Goal: Find contact information: Find contact information

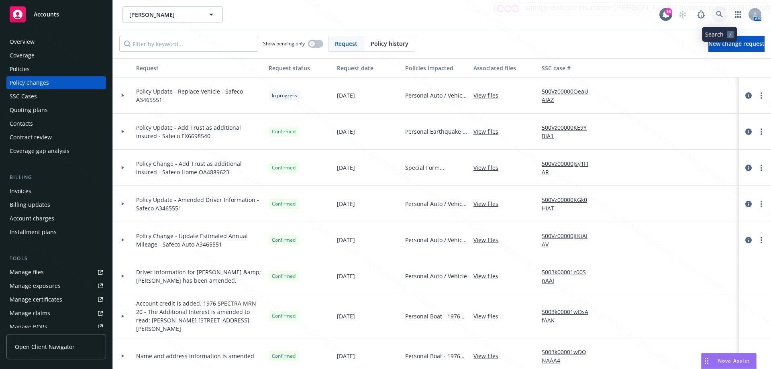
click at [718, 12] on icon at bounding box center [719, 14] width 7 height 7
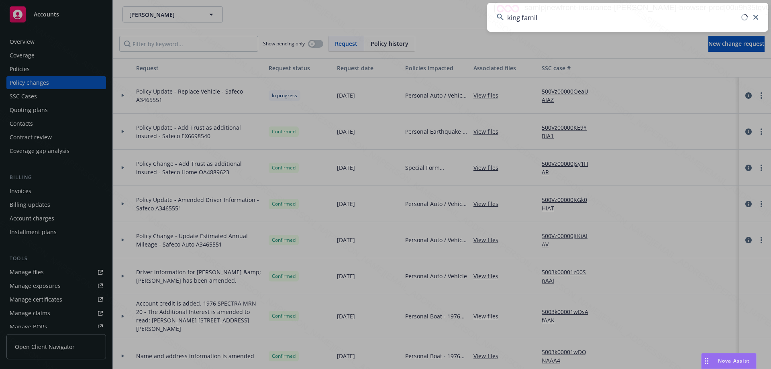
type input "king family"
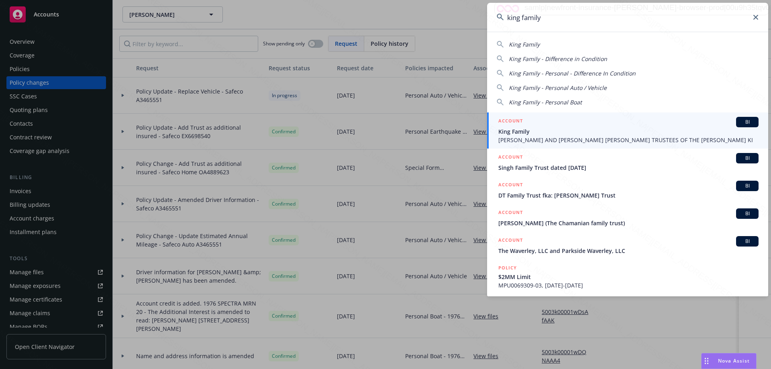
click at [585, 136] on span "[PERSON_NAME] AND [PERSON_NAME] [PERSON_NAME] TRUSTEES OF THE [PERSON_NAME] KI" at bounding box center [628, 140] width 260 height 8
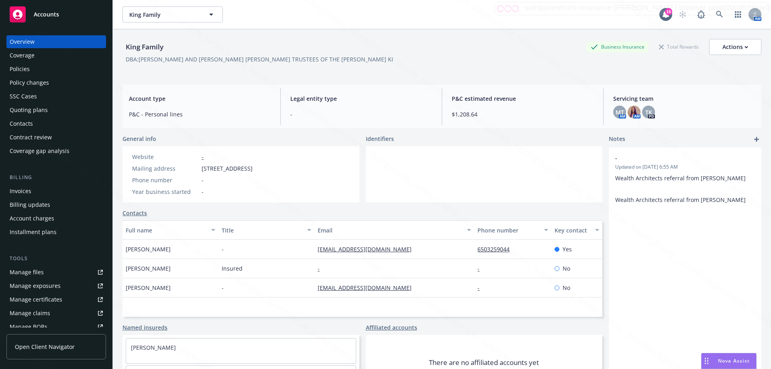
click at [12, 70] on div "Policies" at bounding box center [20, 69] width 20 height 13
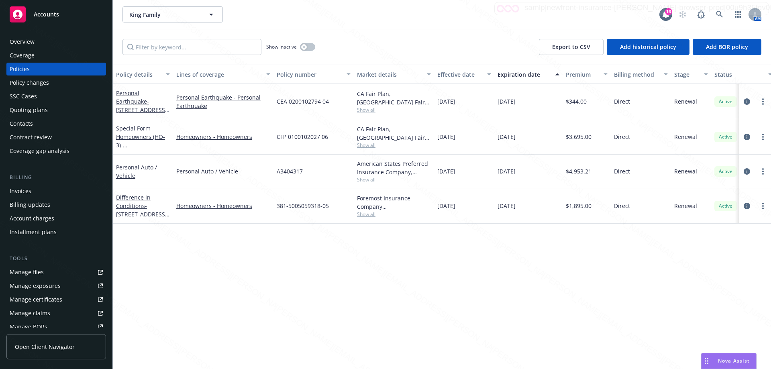
click at [14, 37] on div "Overview" at bounding box center [22, 41] width 25 height 13
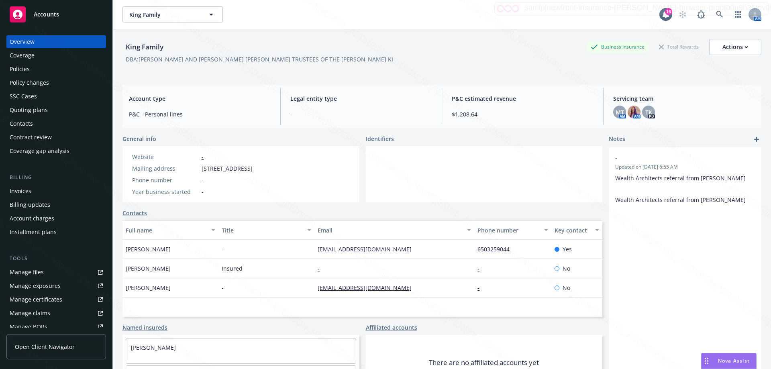
drag, startPoint x: 311, startPoint y: 251, endPoint x: 400, endPoint y: 248, distance: 88.8
click at [400, 248] on div "[PERSON_NAME] - [PERSON_NAME][EMAIL_ADDRESS][DOMAIN_NAME] 6503259044 Yes" at bounding box center [362, 249] width 480 height 19
copy div "[EMAIL_ADDRESS][DOMAIN_NAME]"
drag, startPoint x: 309, startPoint y: 289, endPoint x: 410, endPoint y: 289, distance: 100.7
click at [411, 287] on div "[PERSON_NAME] - [EMAIL_ADDRESS][DOMAIN_NAME] - No" at bounding box center [362, 287] width 480 height 19
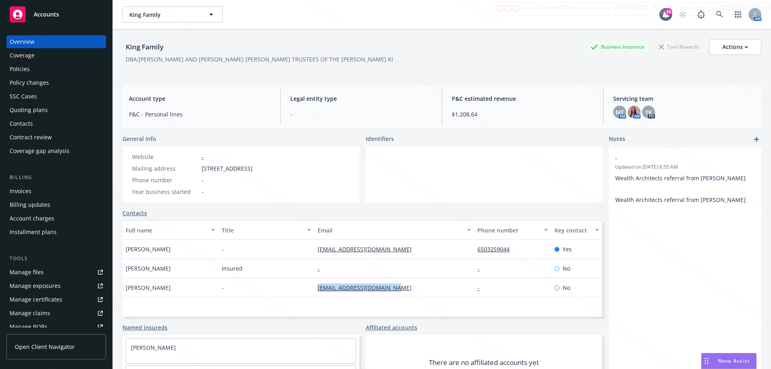
copy div "[EMAIL_ADDRESS][DOMAIN_NAME]"
